Goal: Information Seeking & Learning: Learn about a topic

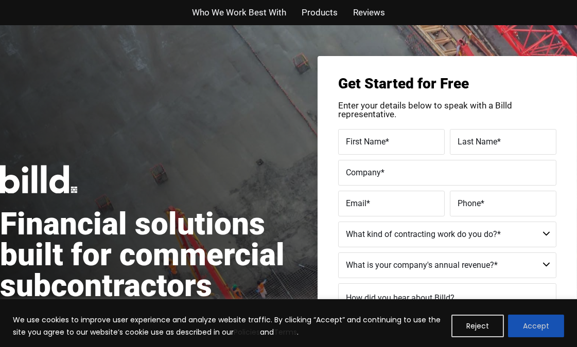
click at [526, 320] on button "Accept" at bounding box center [536, 326] width 56 height 23
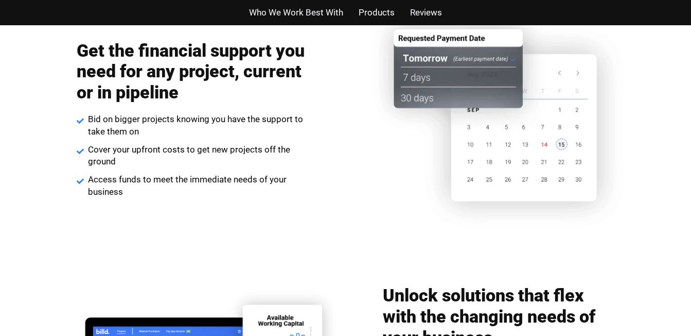
scroll to position [1228, 0]
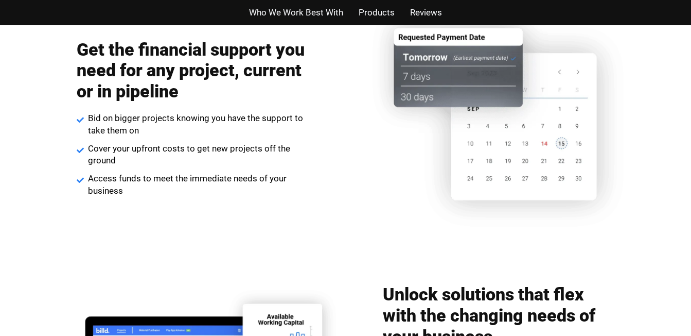
click at [301, 14] on span "Who We Work Best With" at bounding box center [296, 12] width 94 height 15
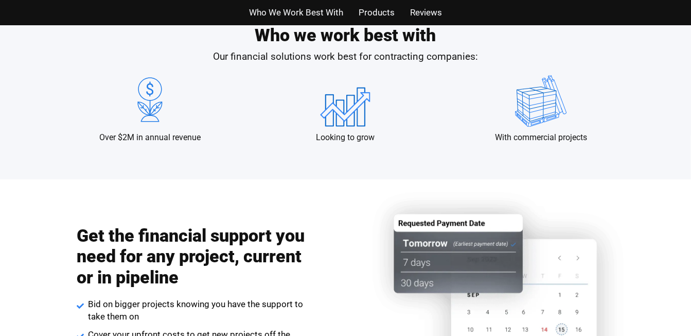
scroll to position [1017, 0]
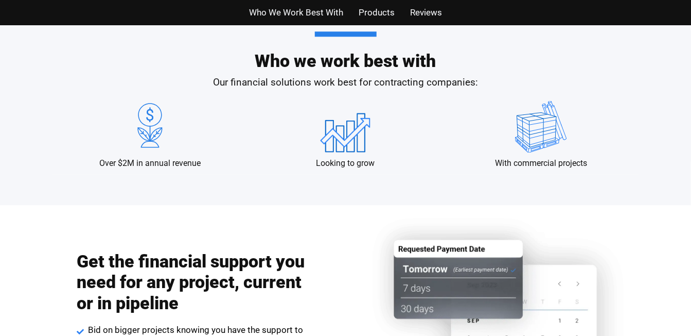
click at [363, 11] on span "Products" at bounding box center [377, 12] width 36 height 15
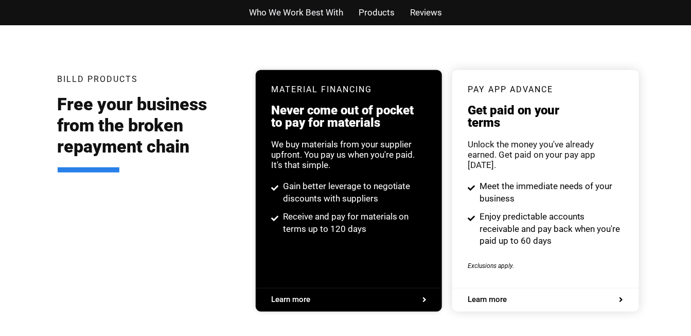
scroll to position [1983, 0]
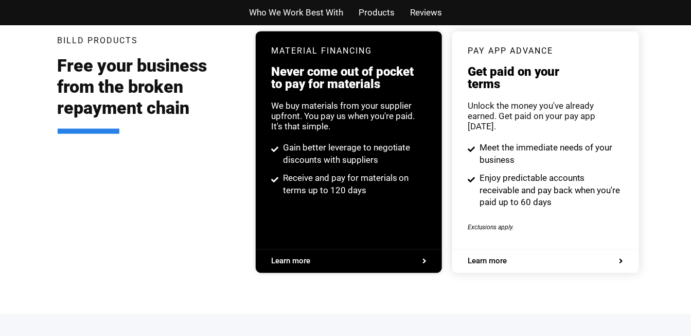
click at [414, 10] on span "Reviews" at bounding box center [426, 12] width 32 height 15
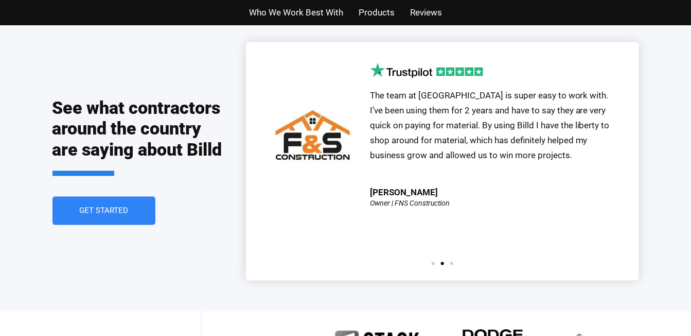
scroll to position [2493, 0]
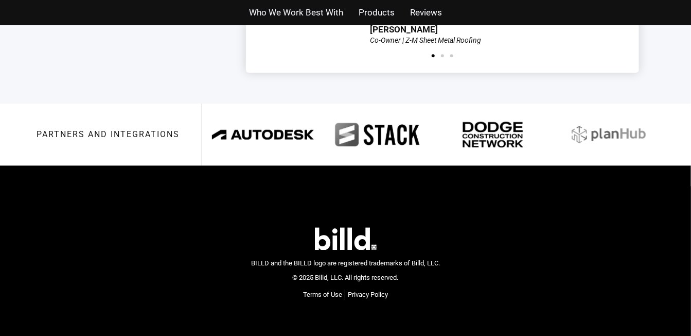
click at [241, 114] on img at bounding box center [263, 134] width 102 height 40
